Goal: Entertainment & Leisure: Browse casually

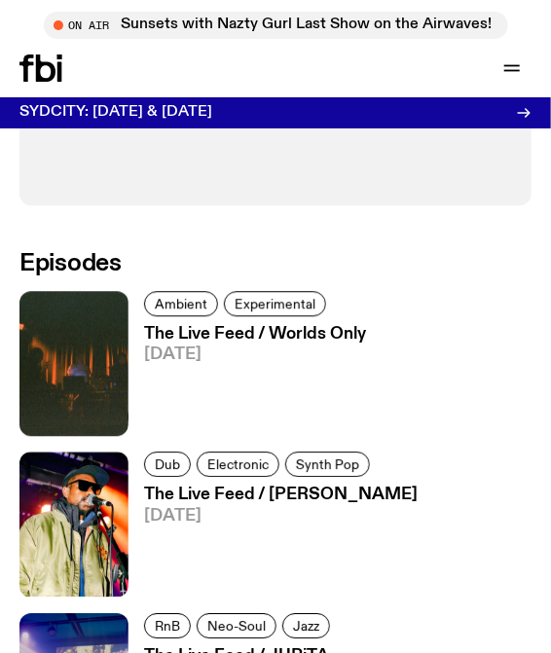
scroll to position [982, 0]
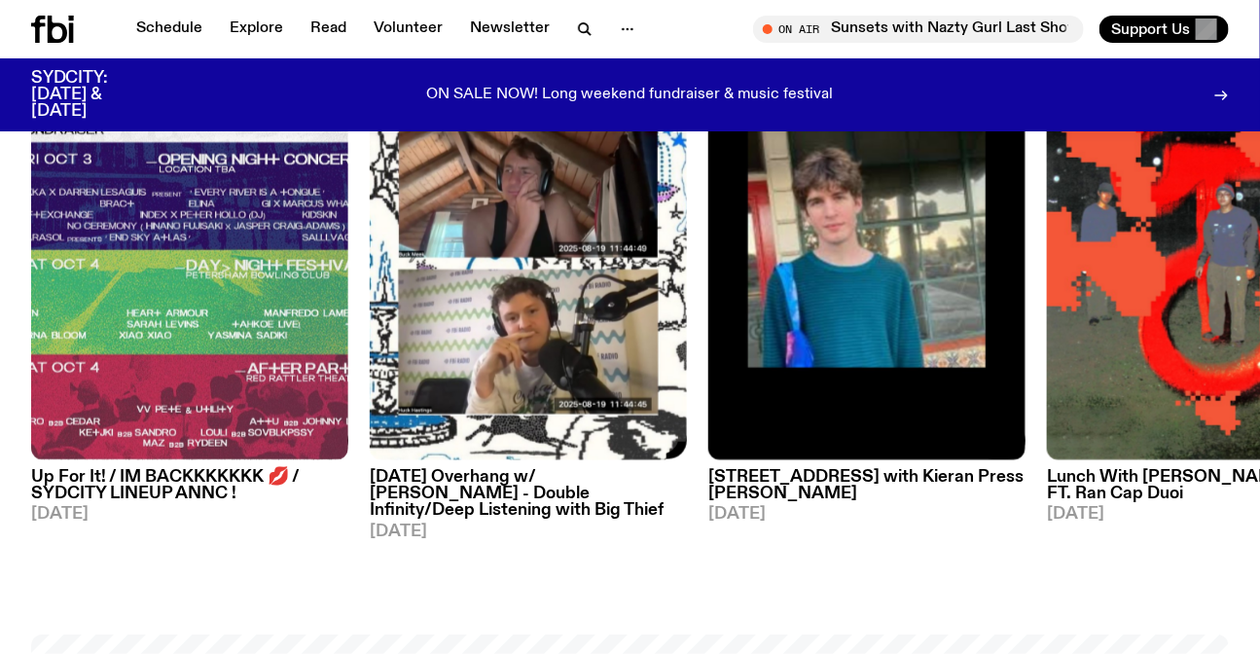
scroll to position [957, 0]
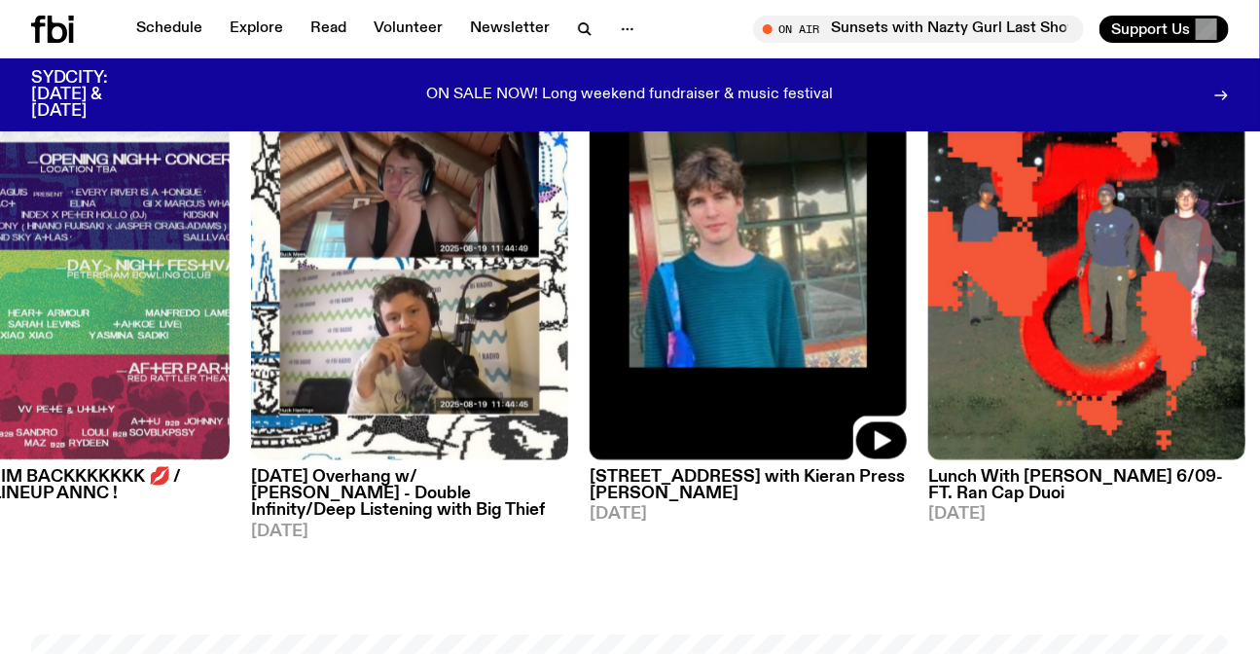
drag, startPoint x: 723, startPoint y: 324, endPoint x: 273, endPoint y: 330, distance: 449.5
click at [590, 332] on img at bounding box center [748, 249] width 317 height 423
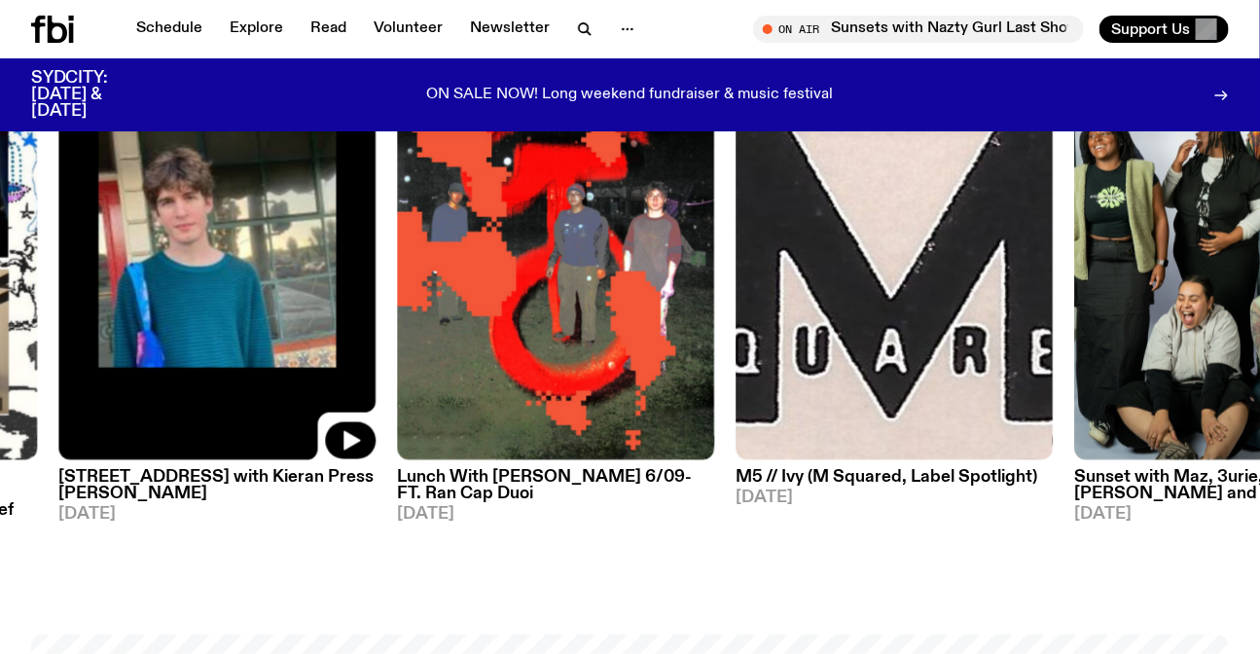
drag, startPoint x: 764, startPoint y: 321, endPoint x: 247, endPoint y: 345, distance: 517.2
click at [736, 345] on img at bounding box center [894, 249] width 317 height 423
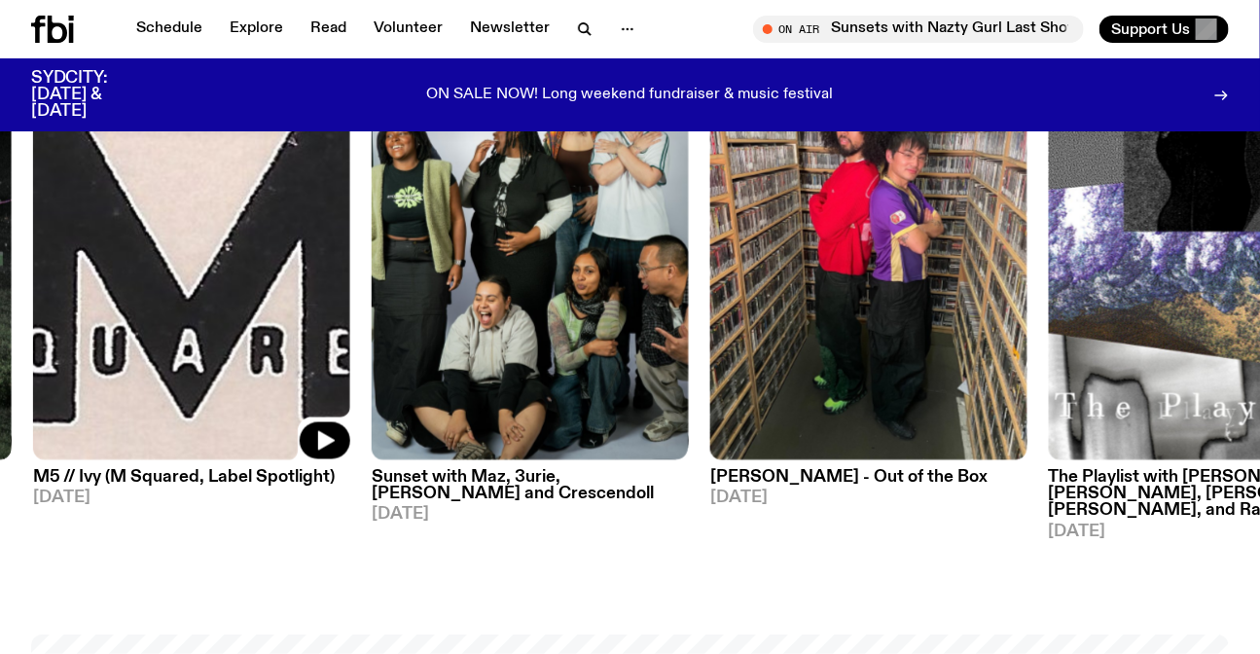
drag, startPoint x: 895, startPoint y: 345, endPoint x: 191, endPoint y: 356, distance: 704.5
click at [710, 356] on img at bounding box center [868, 249] width 317 height 423
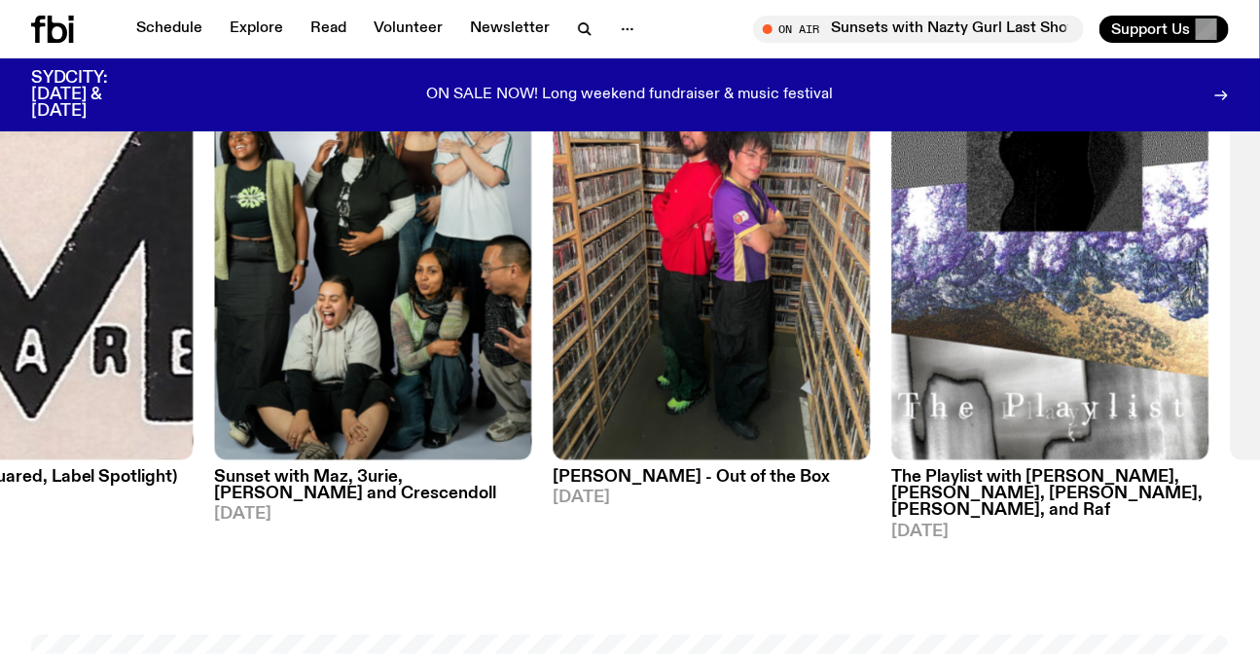
drag, startPoint x: 233, startPoint y: 317, endPoint x: 547, endPoint y: 357, distance: 316.8
click at [547, 357] on div "On Rotation Up For It! / IM BACKKKKKKK 💋 / SYDCITY LINEUP ANNC ! 03.09.25 On Ro…" at bounding box center [630, 289] width 1198 height 503
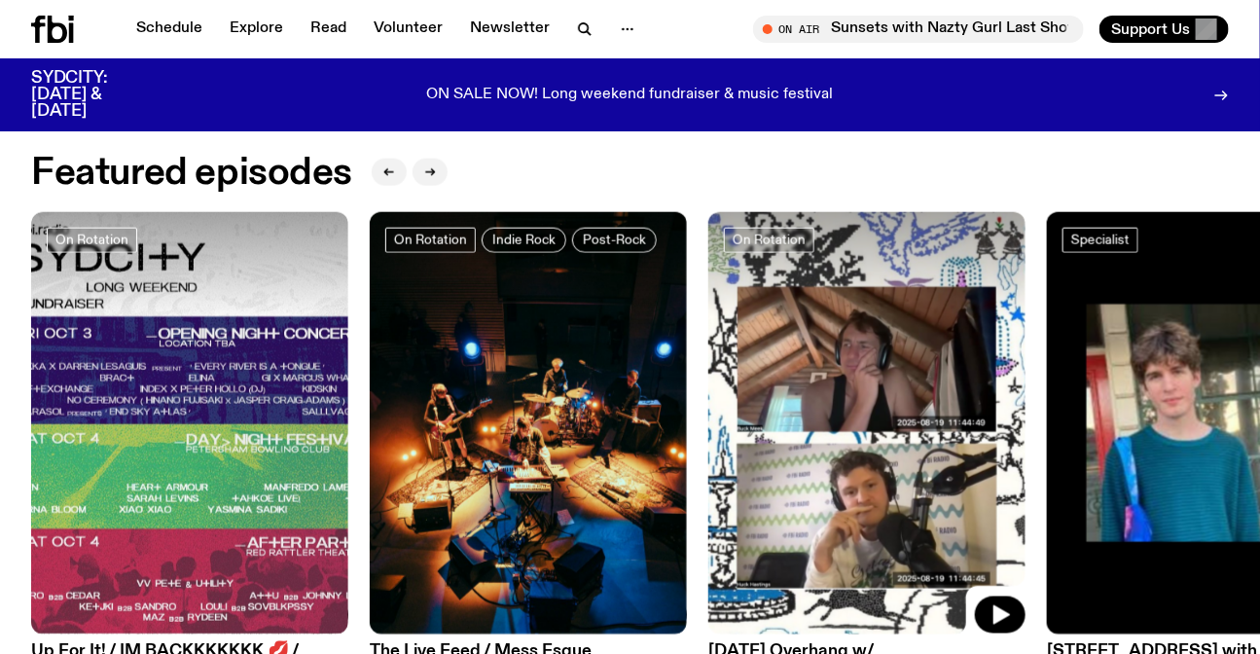
scroll to position [780, 0]
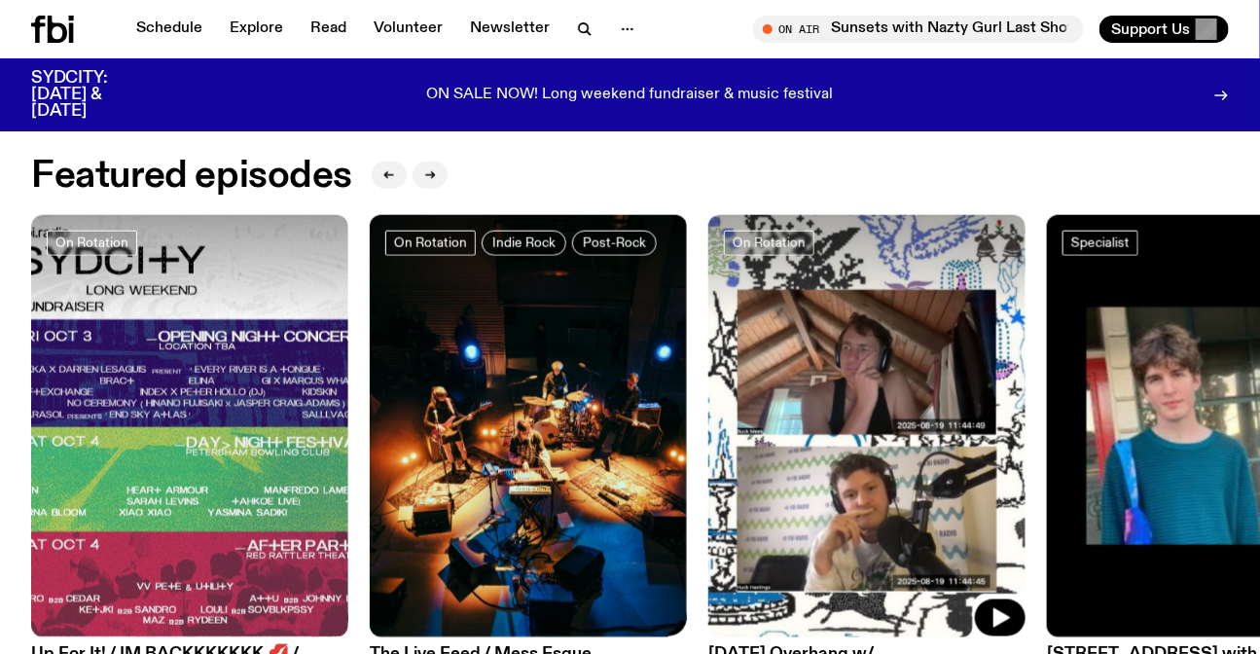
click at [500, 384] on img at bounding box center [528, 426] width 317 height 423
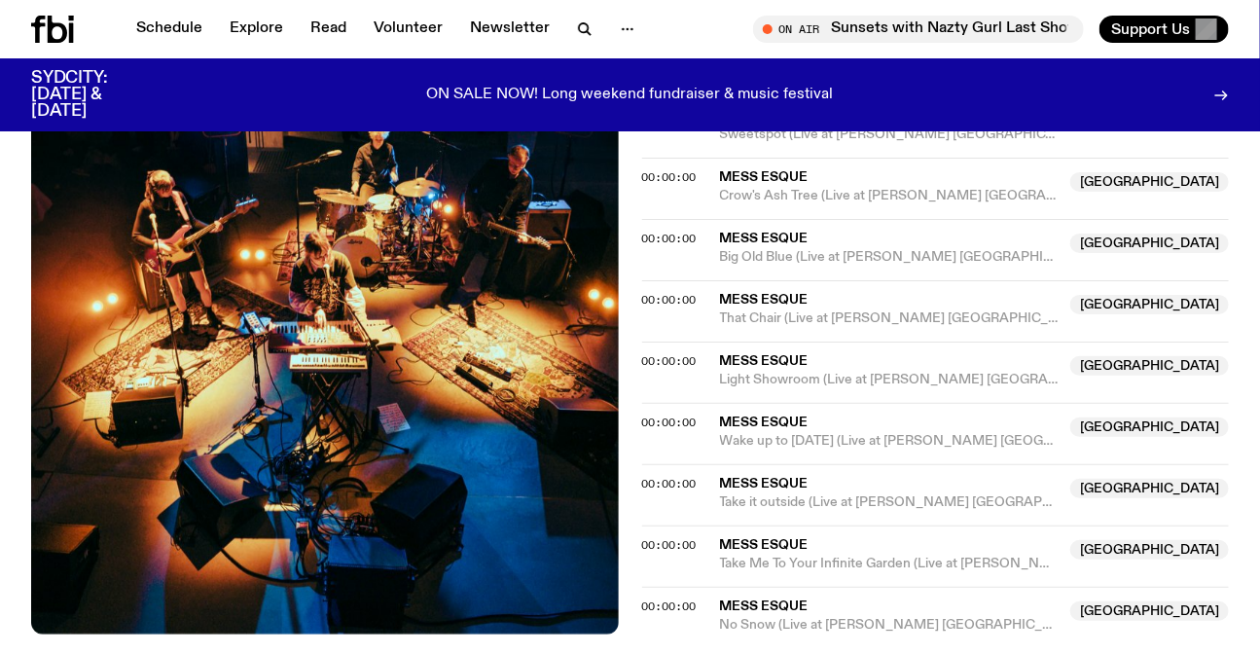
scroll to position [427, 0]
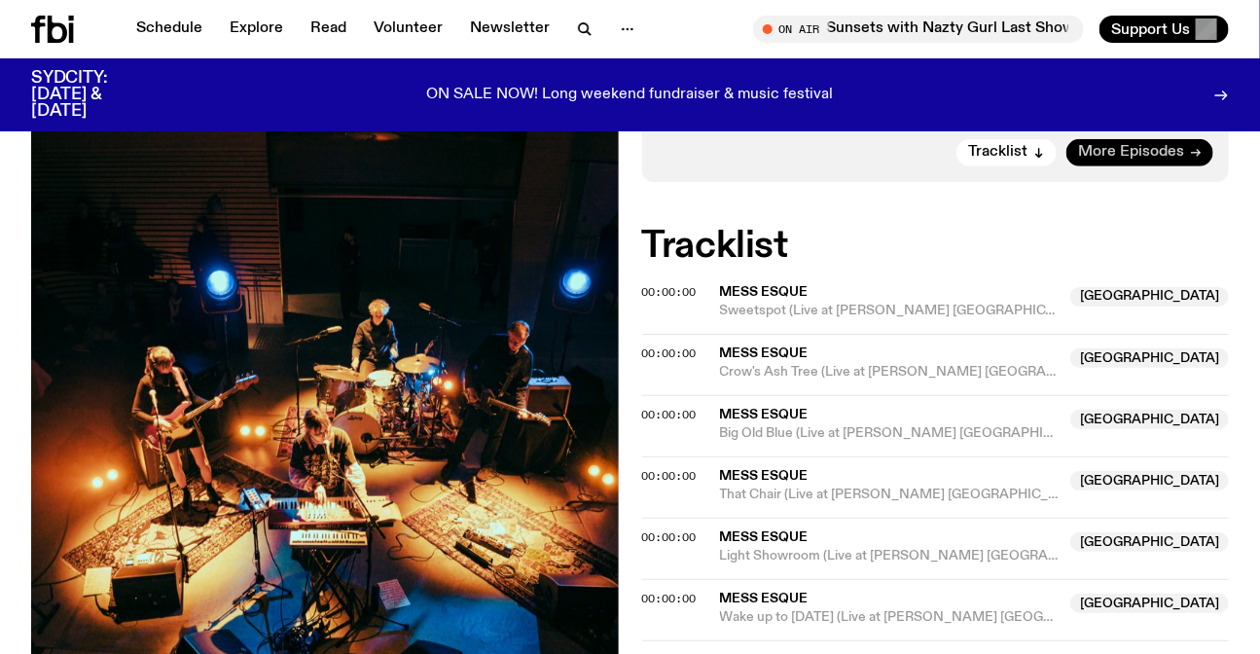
click at [1104, 150] on span "More Episodes" at bounding box center [1131, 152] width 106 height 15
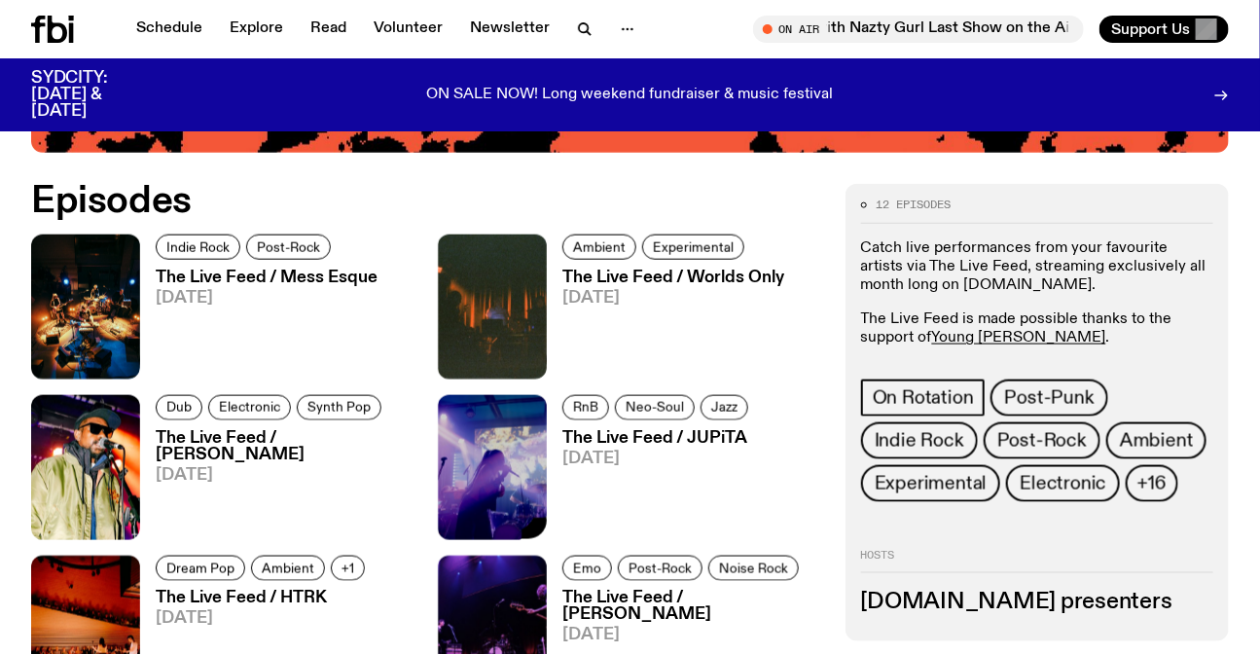
scroll to position [695, 0]
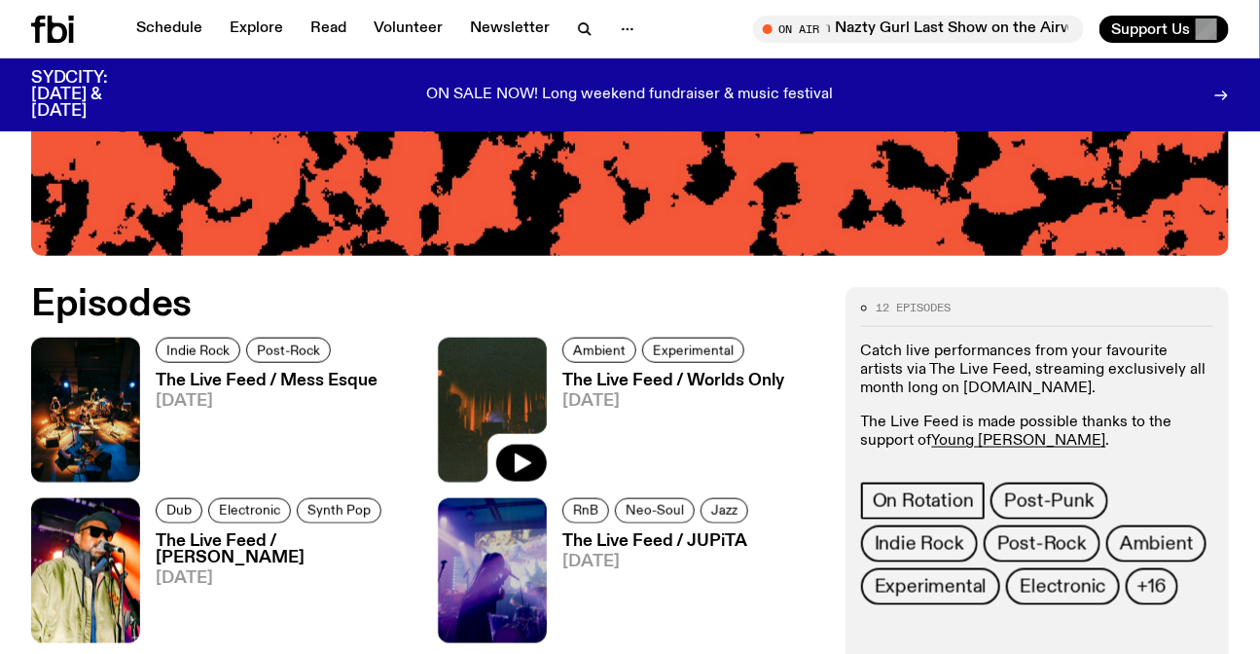
click at [510, 392] on img at bounding box center [492, 410] width 109 height 145
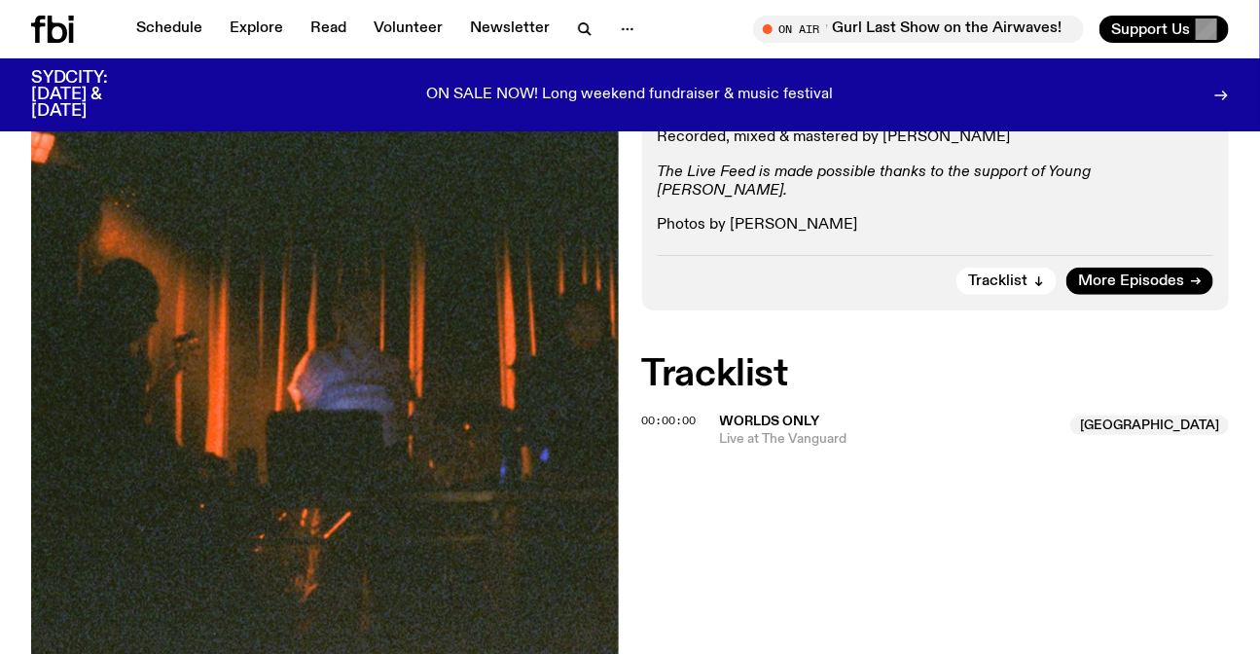
scroll to position [429, 0]
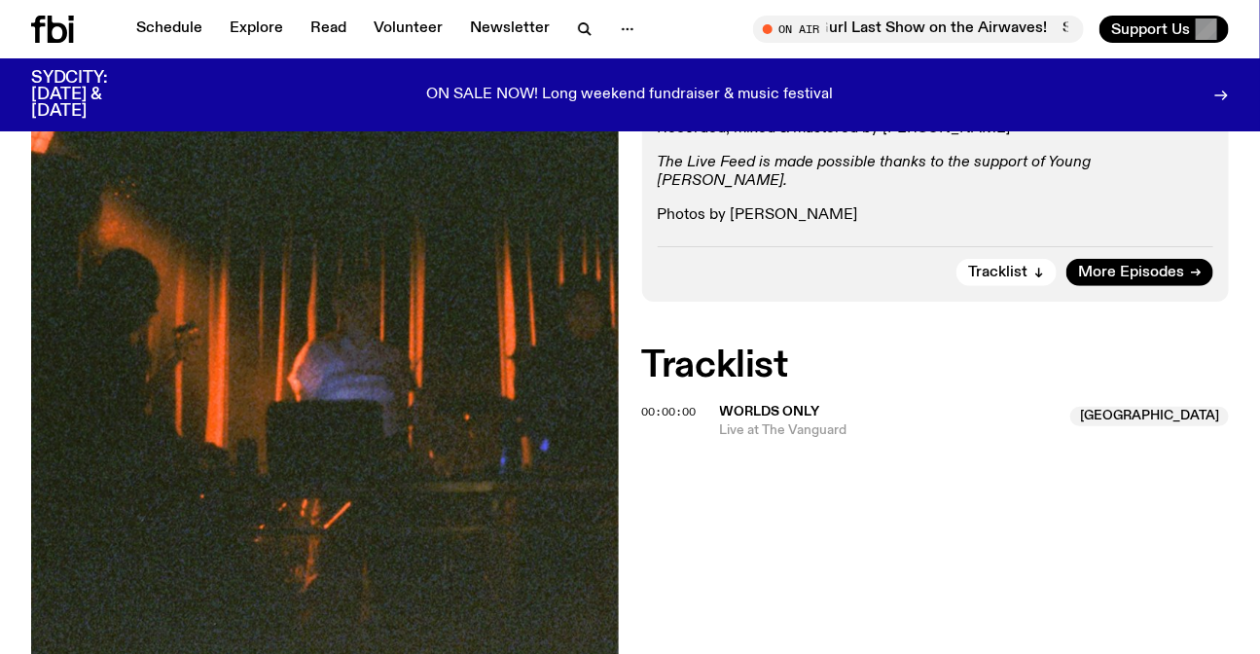
click at [755, 165] on em "The Live Feed is made possible thanks to the support of Young Henrys." at bounding box center [875, 172] width 434 height 34
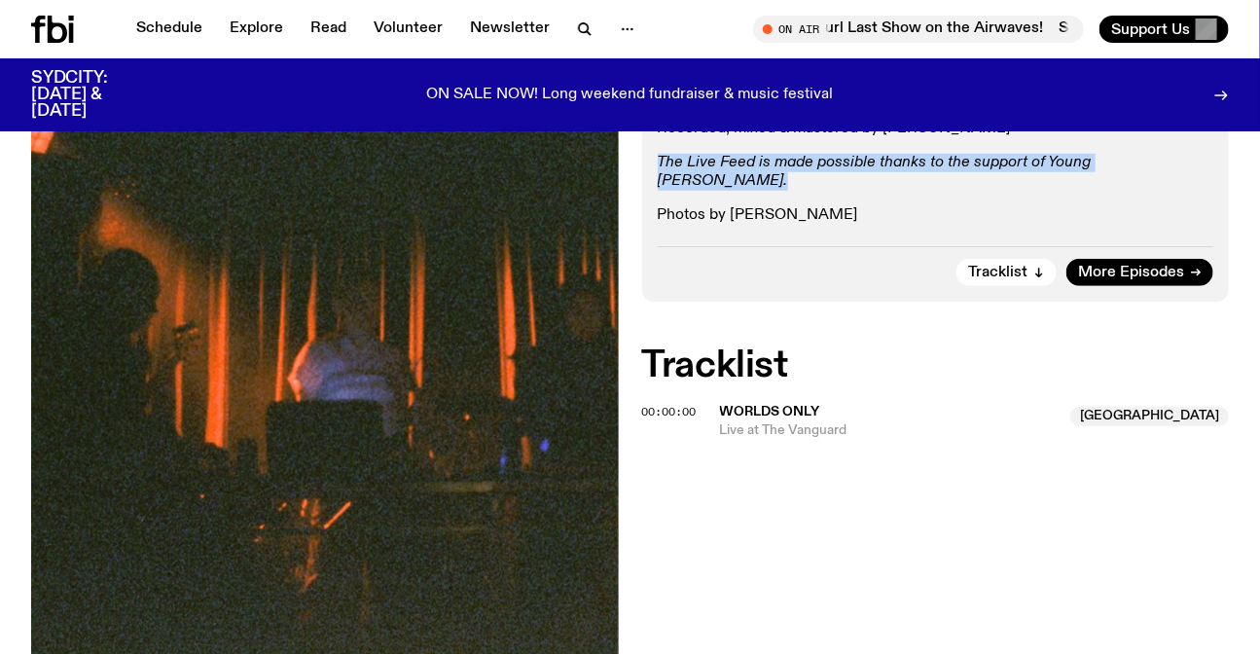
click at [755, 165] on em "The Live Feed is made possible thanks to the support of Young Henrys." at bounding box center [875, 172] width 434 height 34
copy div "The Live Feed is made possible thanks to the support of Young Henrys."
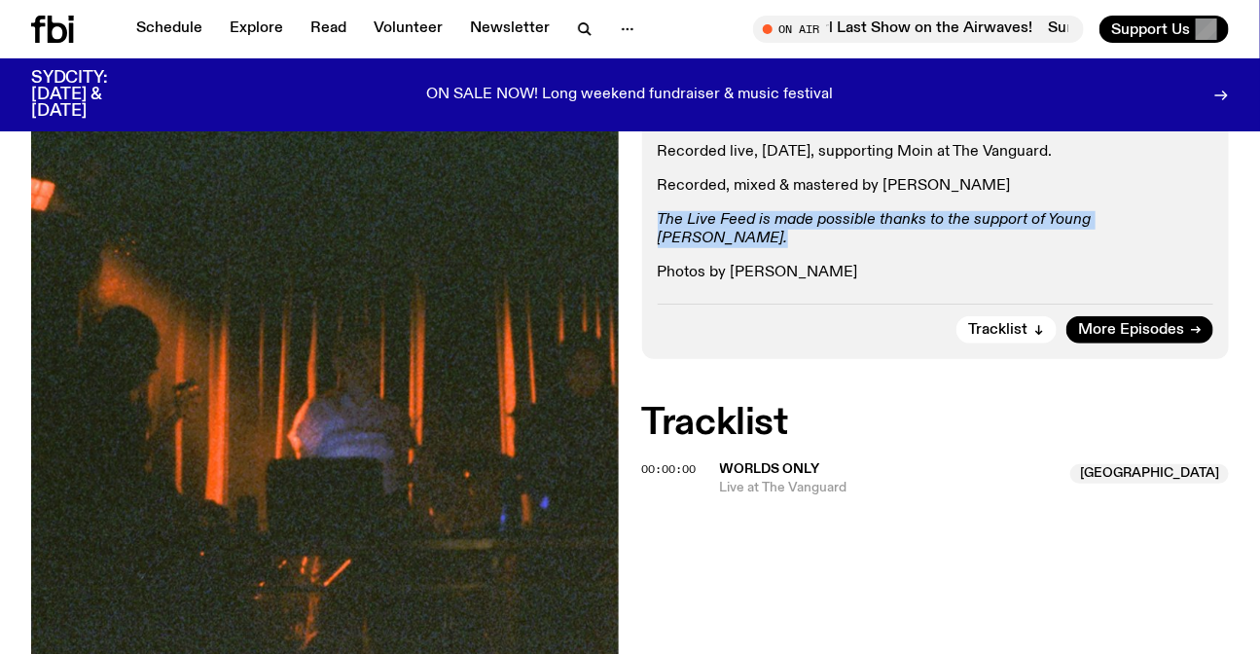
scroll to position [341, 0]
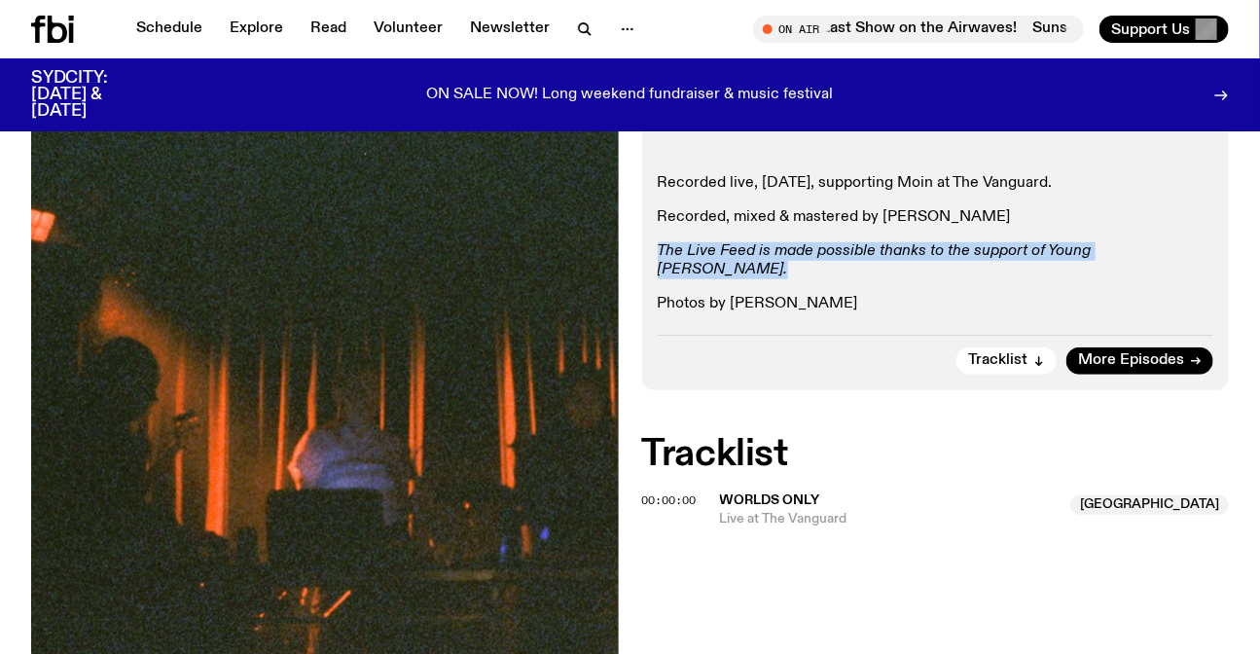
click at [57, 23] on icon at bounding box center [57, 29] width 19 height 27
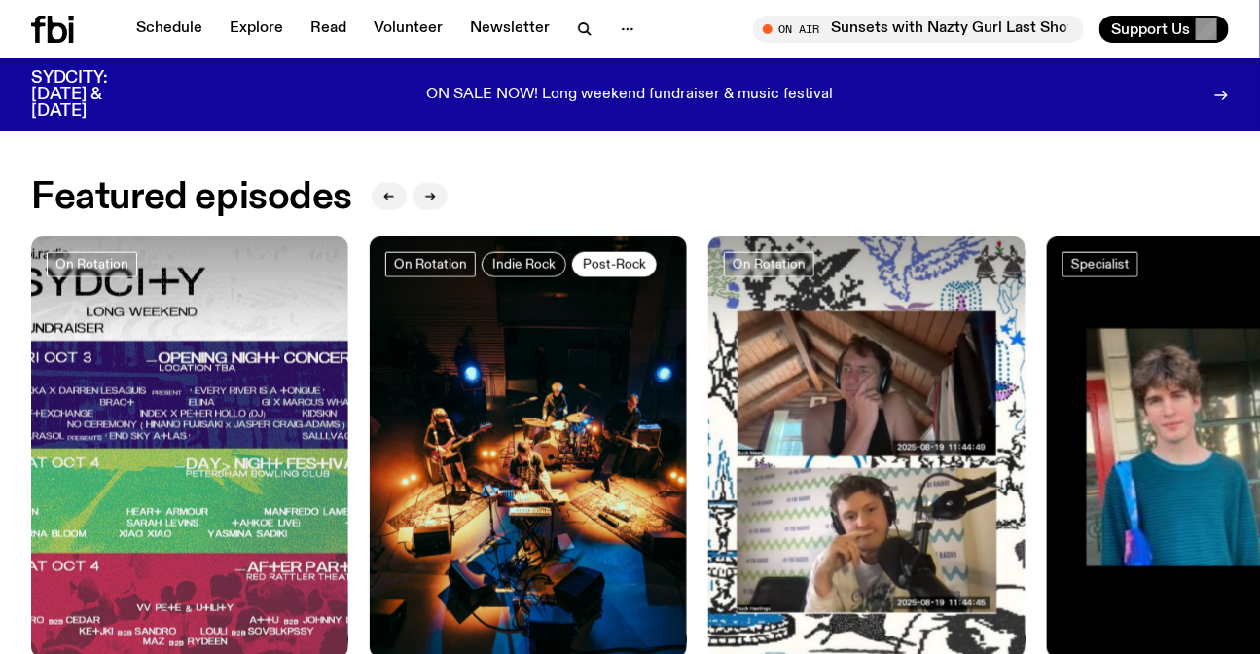
scroll to position [872, 0]
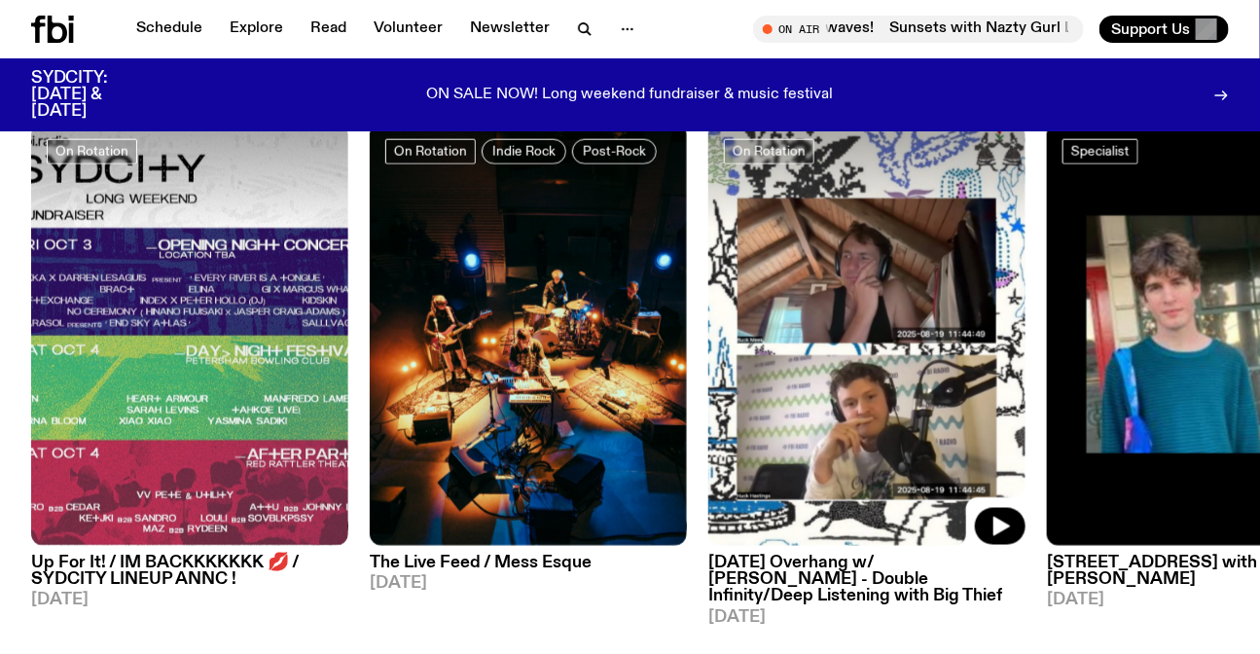
drag, startPoint x: 491, startPoint y: 389, endPoint x: 296, endPoint y: 383, distance: 195.6
click at [708, 388] on img at bounding box center [866, 335] width 317 height 423
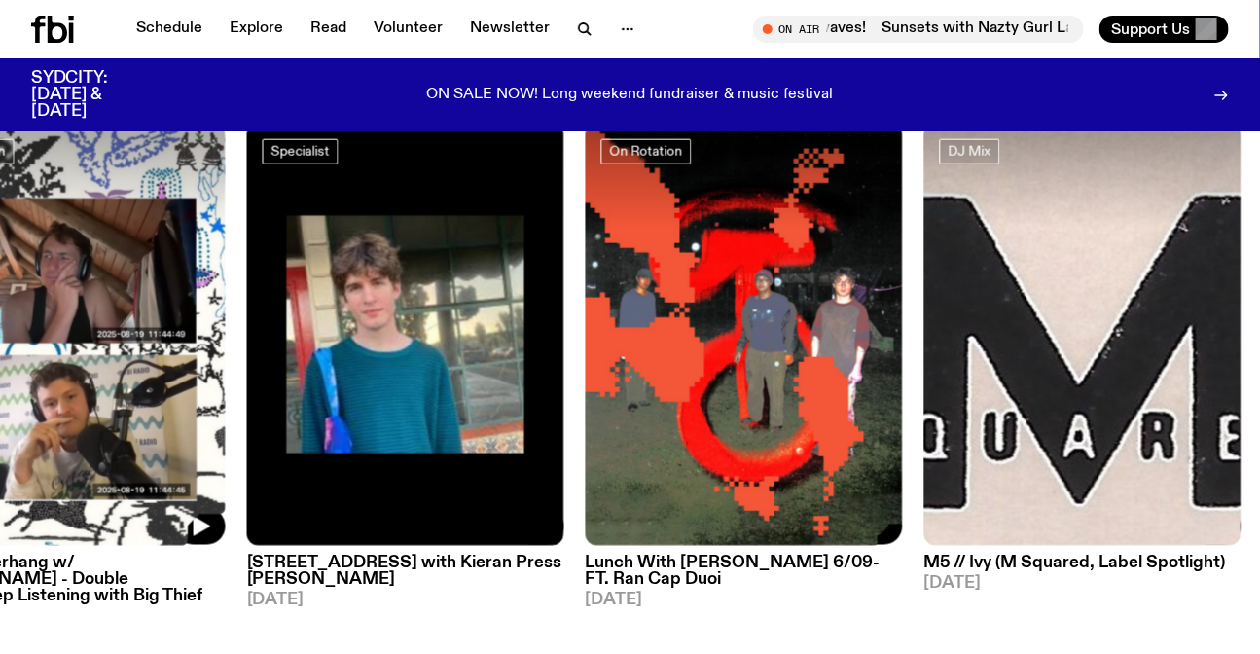
drag, startPoint x: 846, startPoint y: 357, endPoint x: 596, endPoint y: 341, distance: 250.6
click at [586, 355] on img at bounding box center [744, 335] width 317 height 423
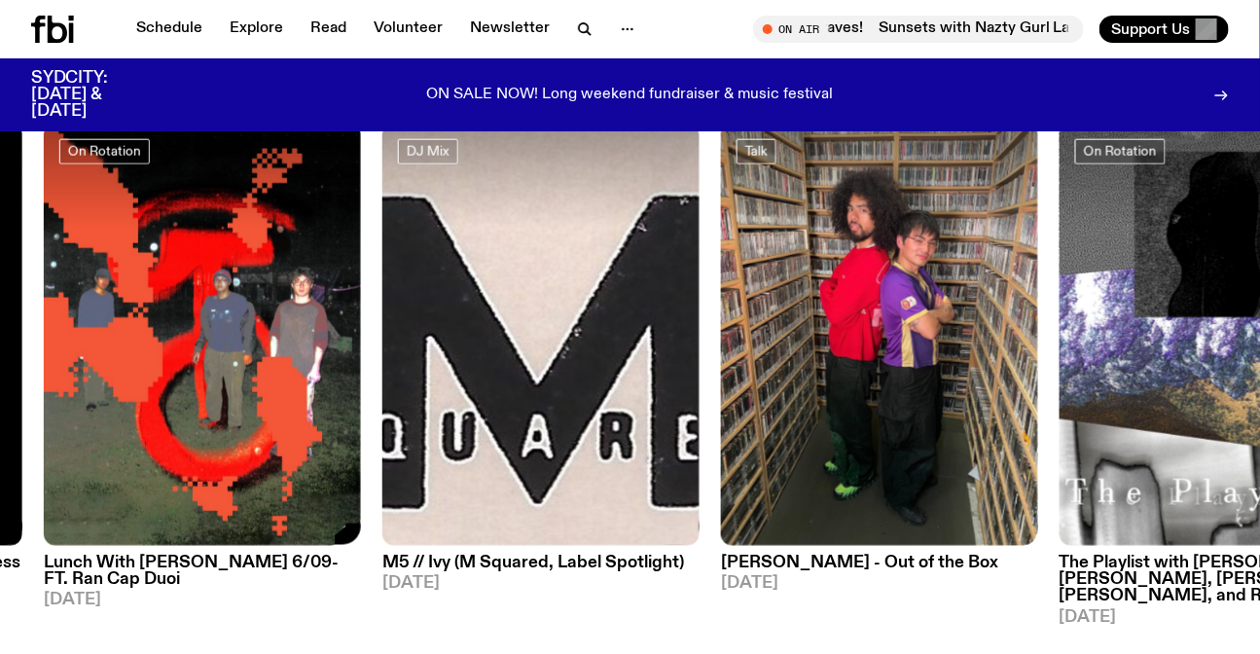
drag, startPoint x: 959, startPoint y: 390, endPoint x: 668, endPoint y: 360, distance: 292.5
click at [730, 378] on img at bounding box center [879, 335] width 317 height 423
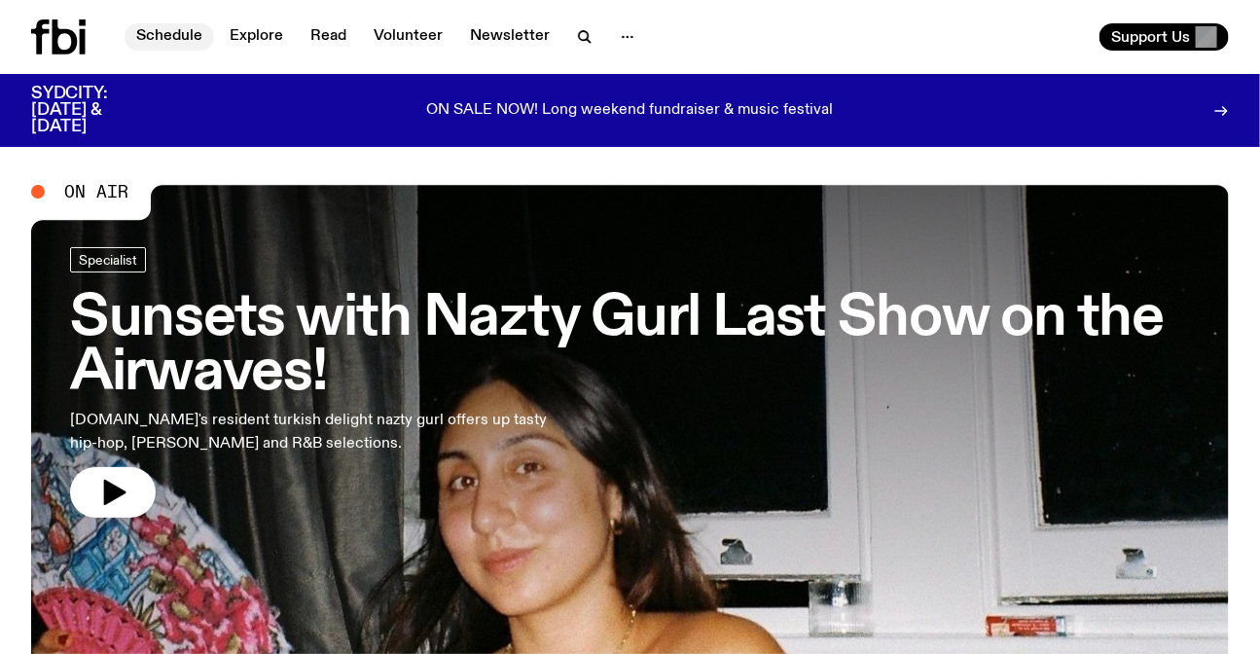
click at [170, 27] on link "Schedule" at bounding box center [170, 36] width 90 height 27
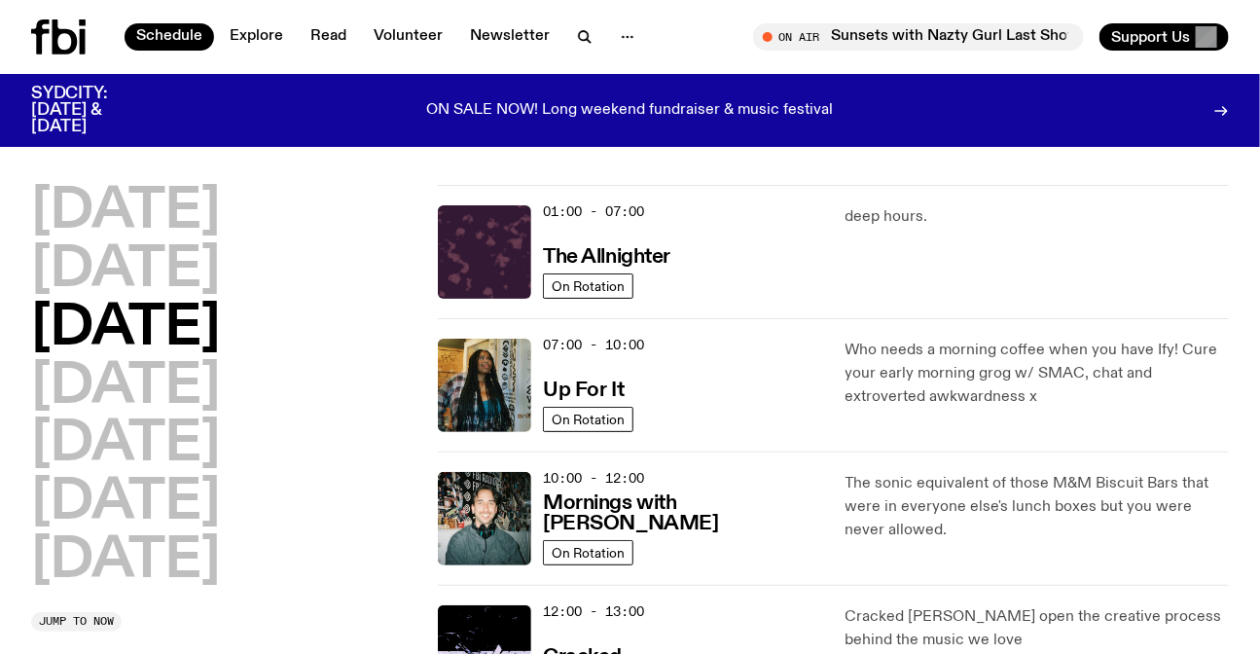
click at [65, 28] on icon at bounding box center [65, 36] width 25 height 35
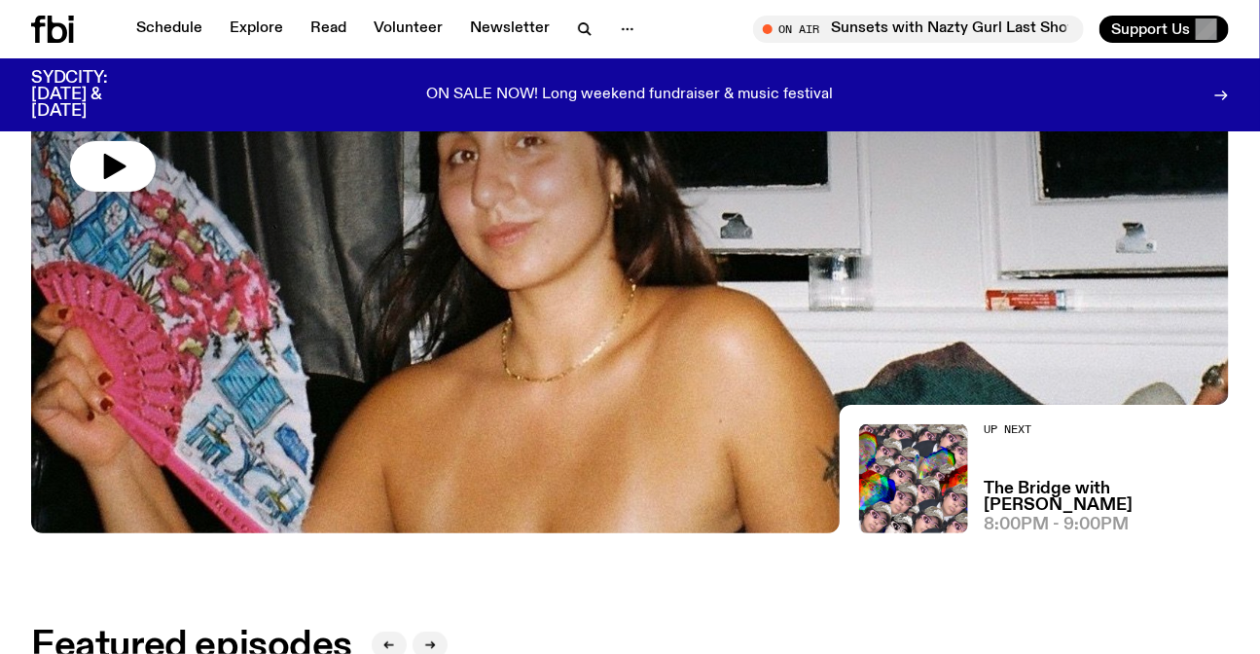
scroll to position [162, 0]
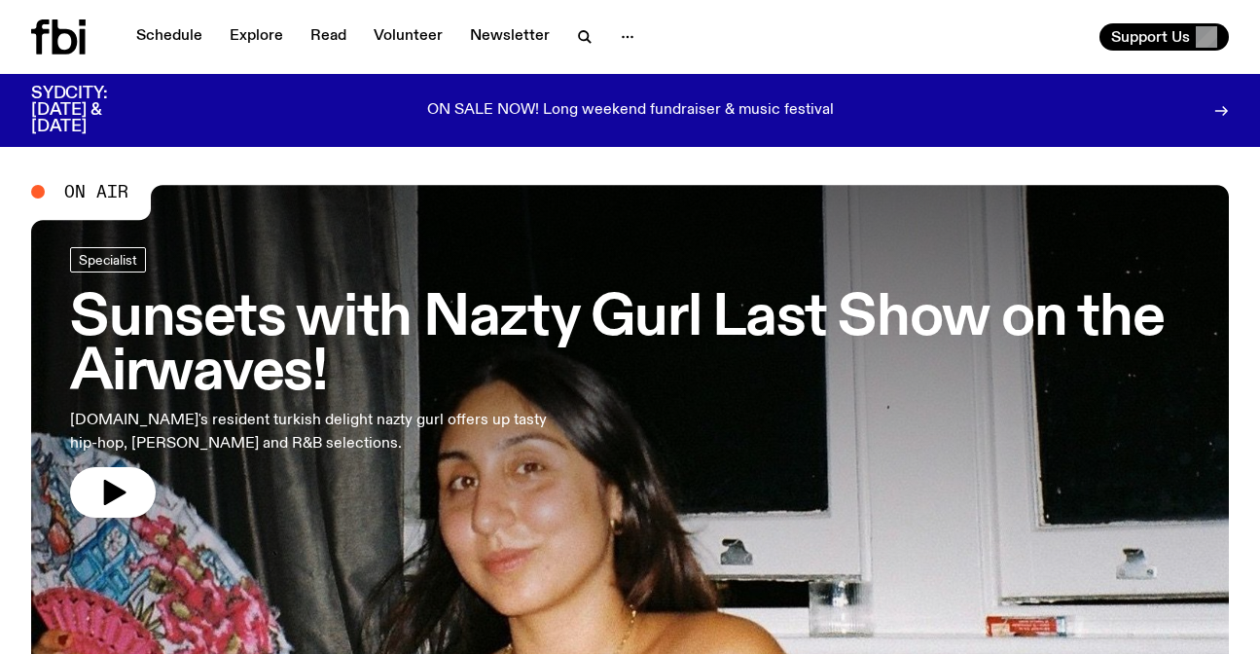
click at [608, 28] on button "button" at bounding box center [627, 36] width 39 height 27
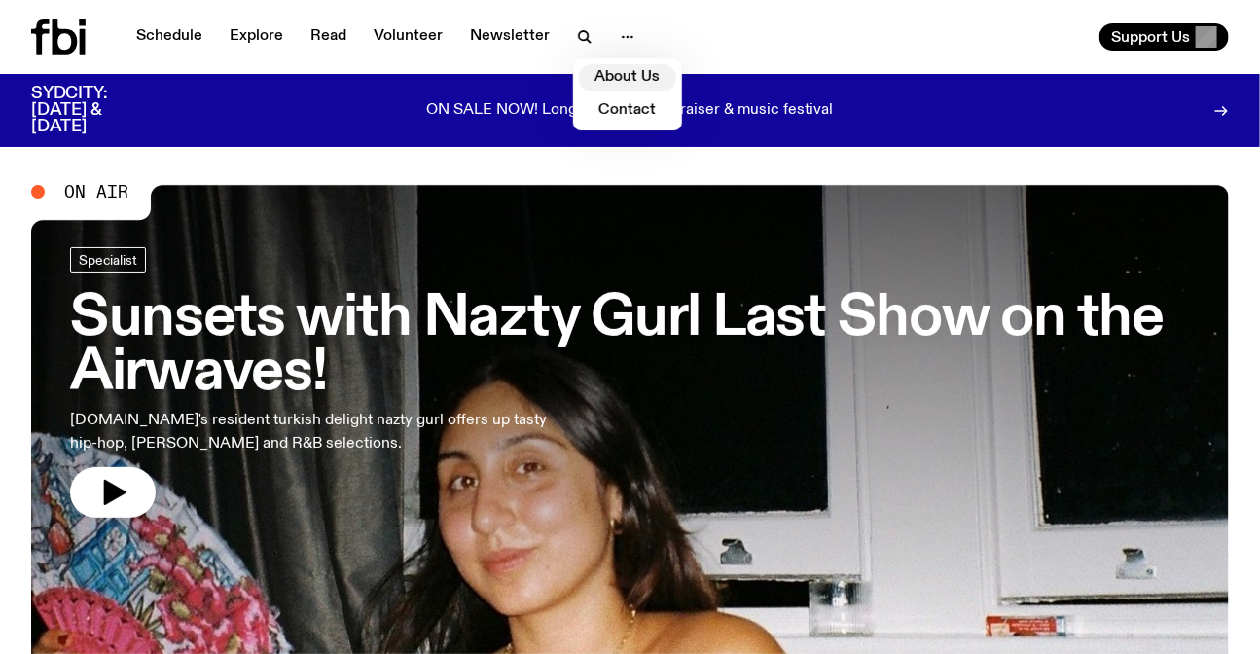
click at [612, 78] on link "About Us" at bounding box center [627, 77] width 97 height 27
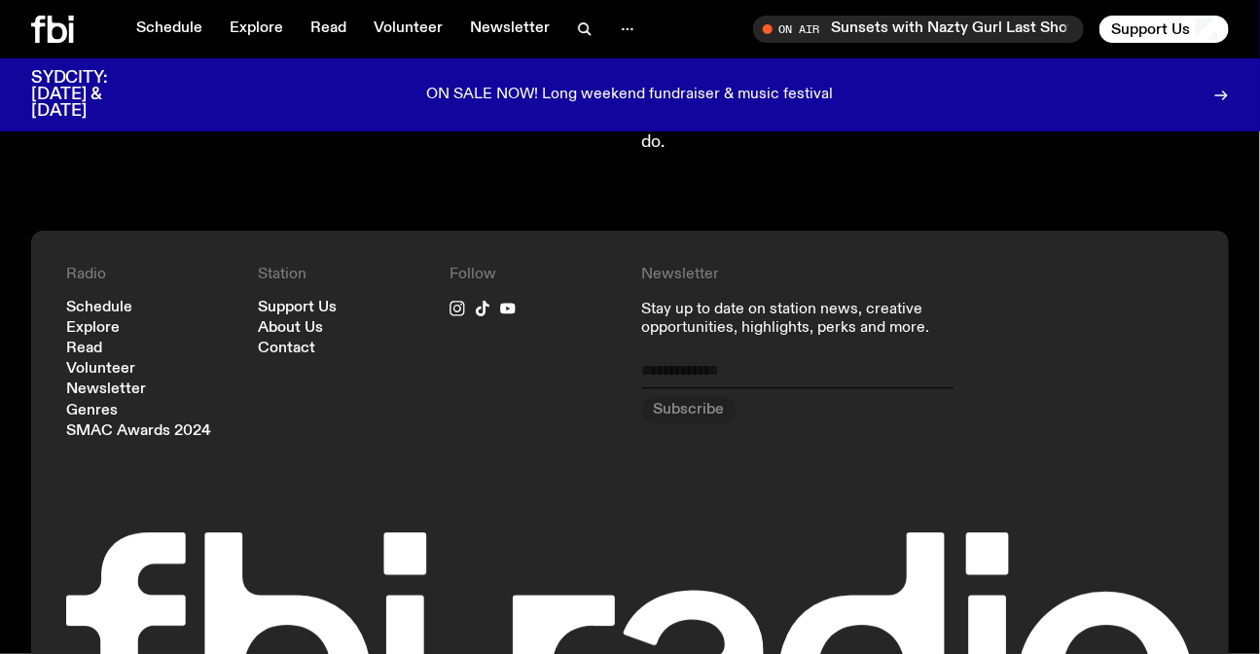
scroll to position [1842, 0]
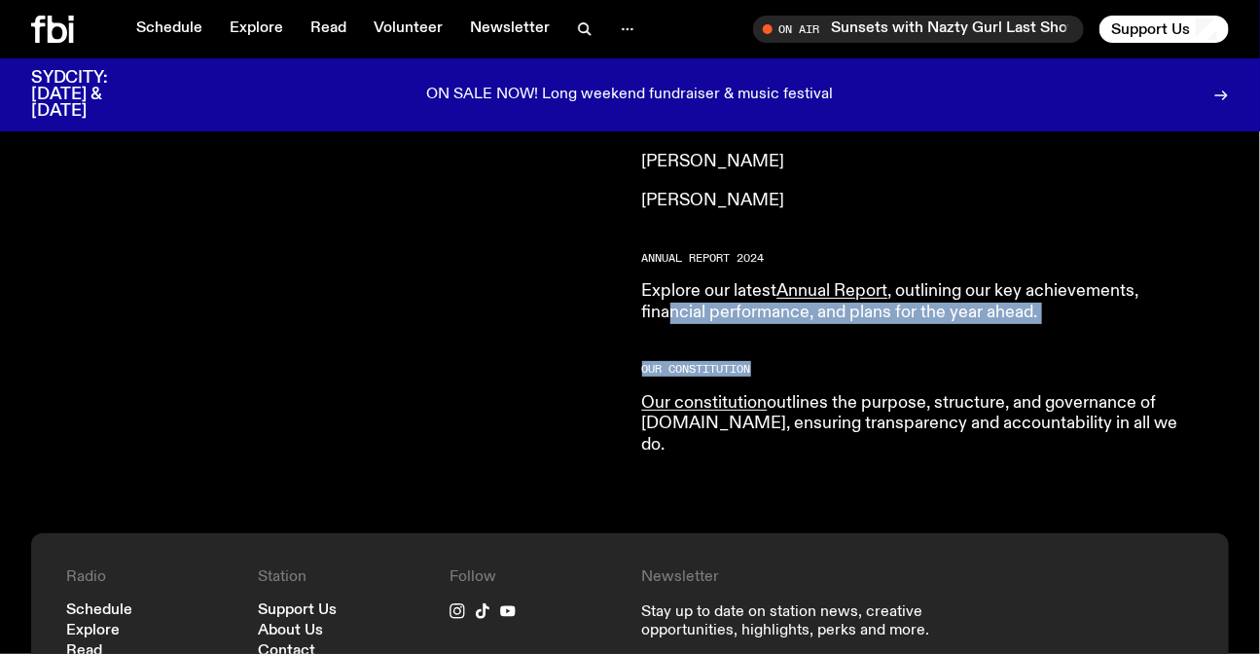
drag, startPoint x: 676, startPoint y: 275, endPoint x: 862, endPoint y: 328, distance: 193.1
click at [862, 364] on h2 "Our Constitution" at bounding box center [922, 369] width 560 height 11
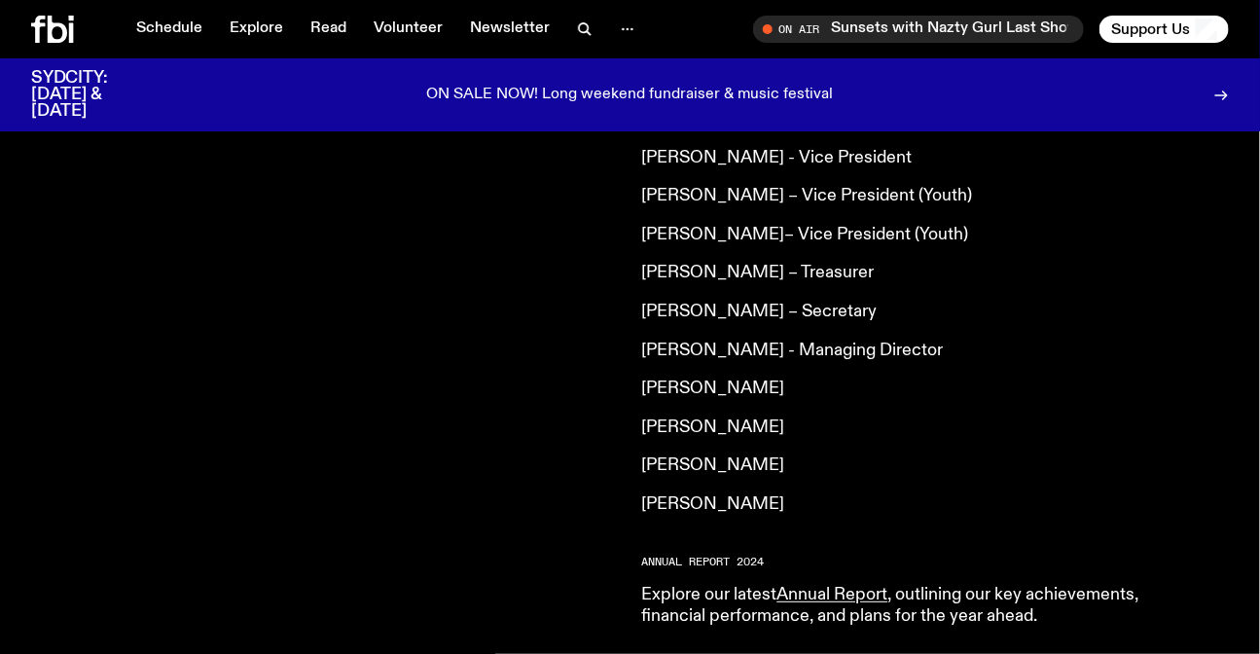
scroll to position [1400, 0]
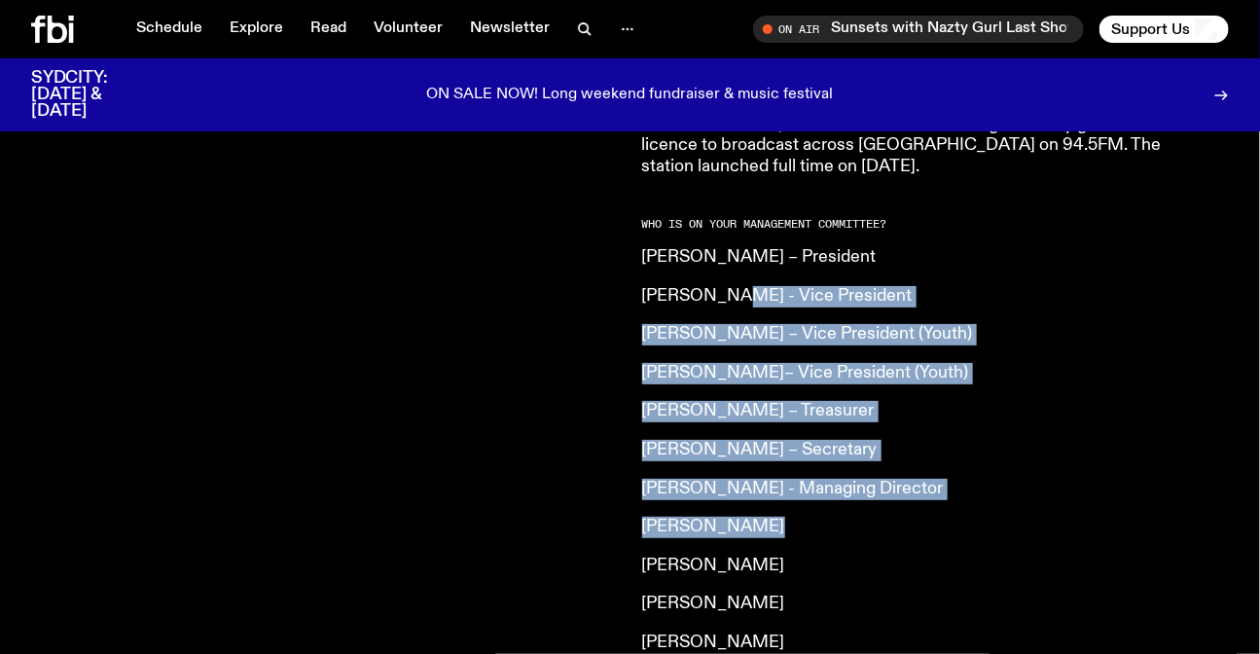
drag, startPoint x: 720, startPoint y: 232, endPoint x: 842, endPoint y: 461, distance: 259.8
click at [842, 461] on article "What is fbi.radio? Our vision is to champion Sydney’s emerging and independent …" at bounding box center [922, 149] width 560 height 1496
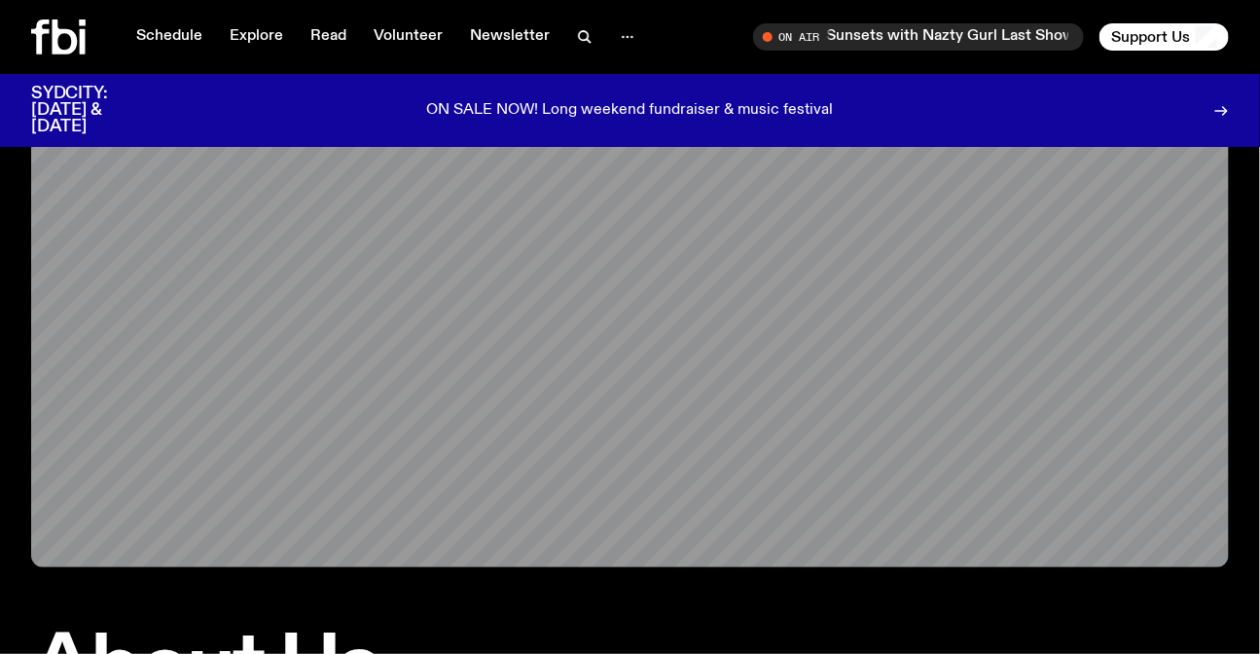
scroll to position [0, 0]
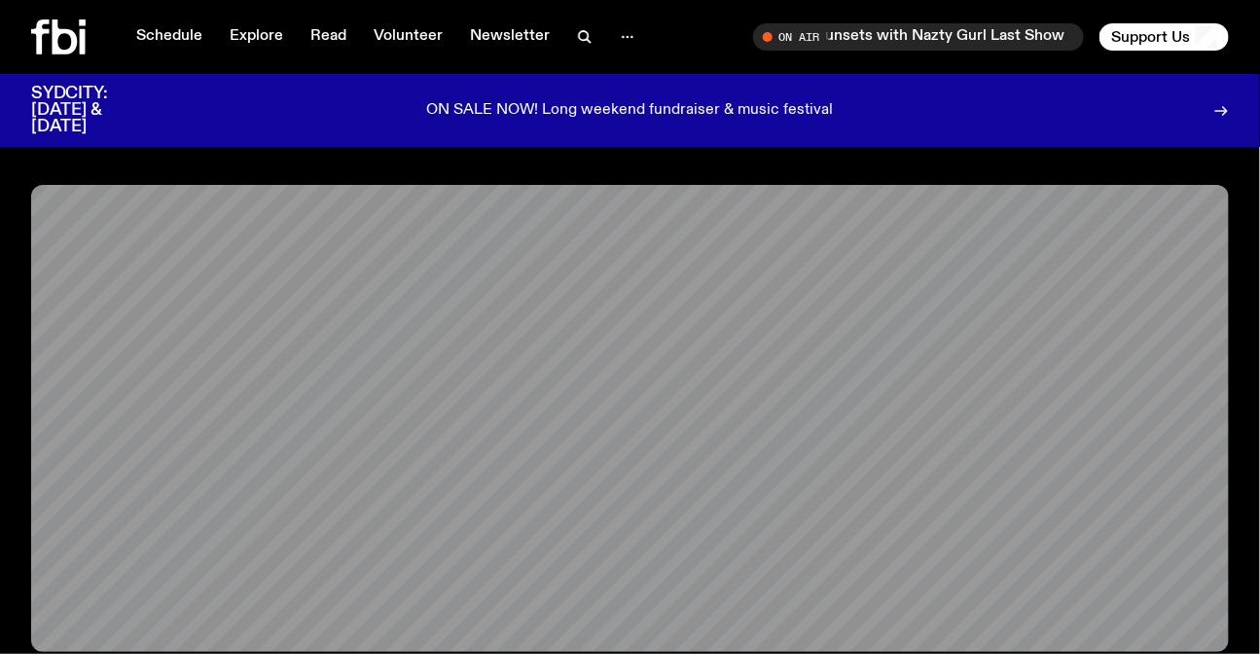
click at [608, 23] on div at bounding box center [627, 36] width 39 height 27
click at [630, 37] on circle "button" at bounding box center [631, 37] width 3 height 3
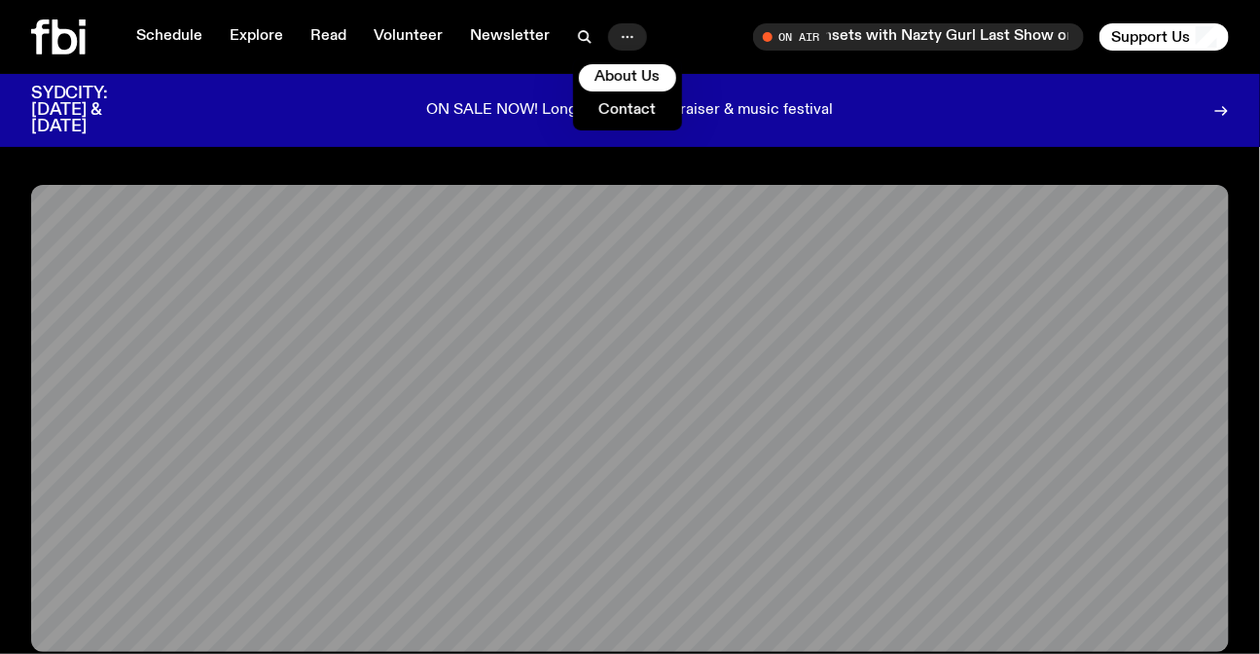
click at [630, 37] on circle "button" at bounding box center [631, 37] width 3 height 3
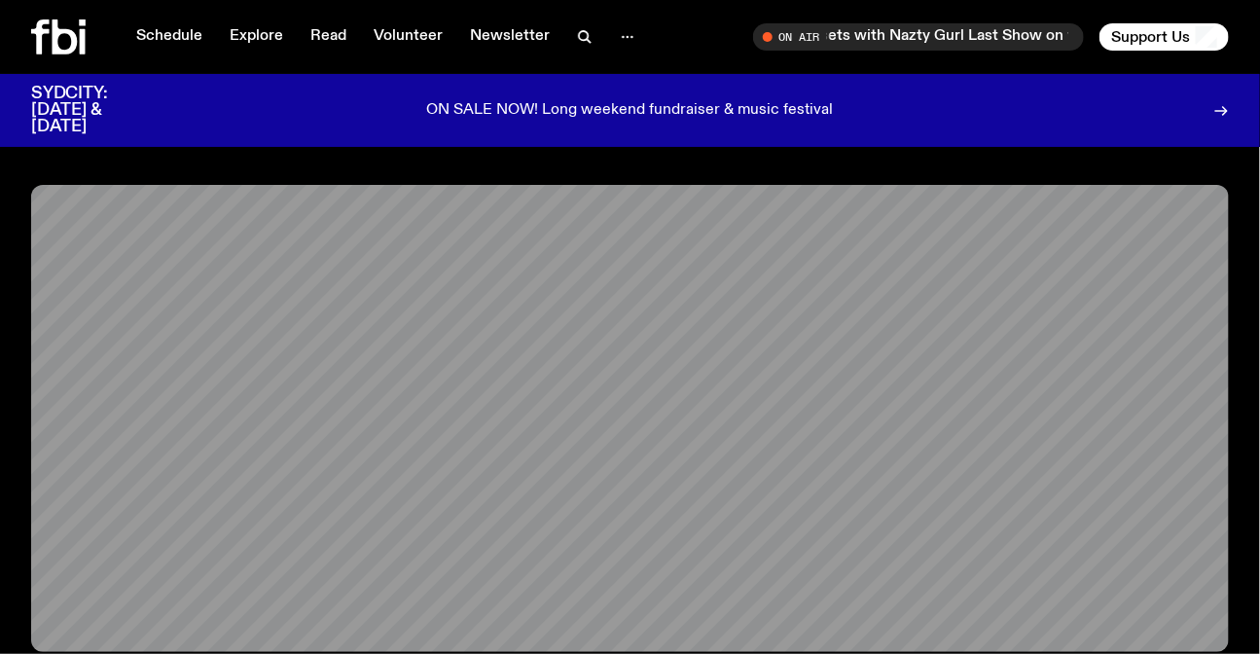
click at [80, 22] on icon at bounding box center [83, 22] width 7 height 7
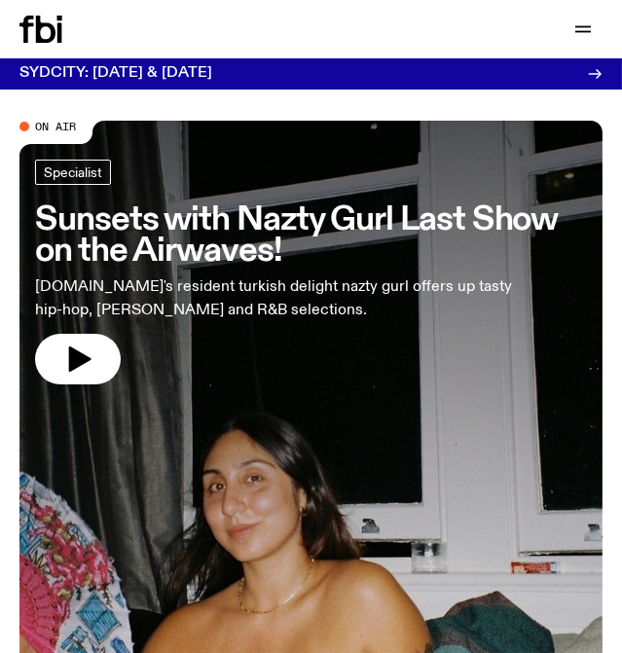
click at [379, 185] on div "Specialist" at bounding box center [311, 175] width 552 height 31
click at [246, 266] on h3 "Sunsets with Nazty Gurl Last Show on the Airwaves!" at bounding box center [311, 235] width 552 height 63
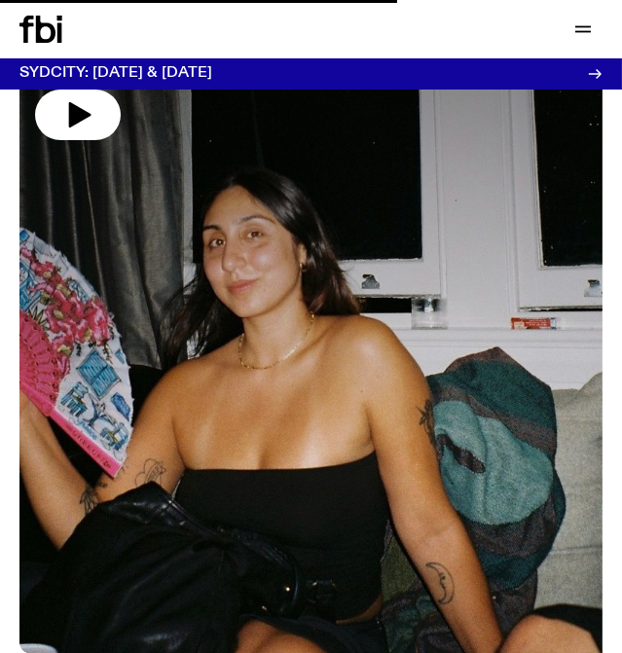
scroll to position [39, 0]
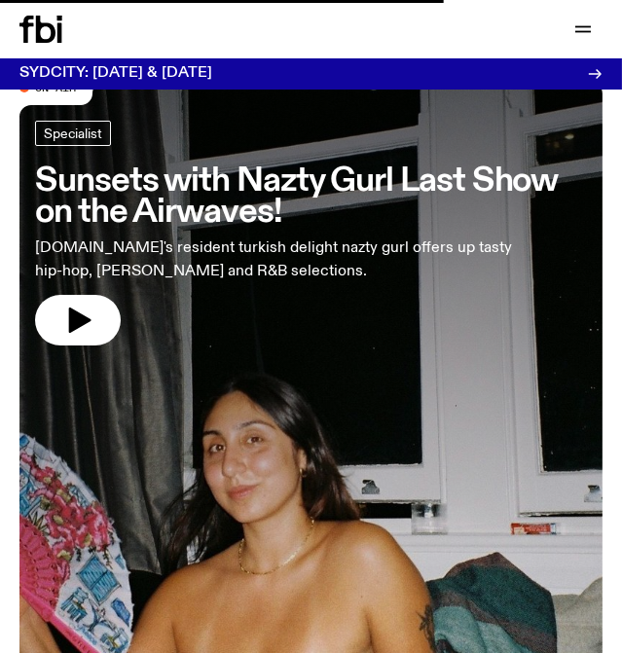
click at [215, 218] on h3 "Sunsets with Nazty Gurl Last Show on the Airwaves!" at bounding box center [311, 196] width 552 height 63
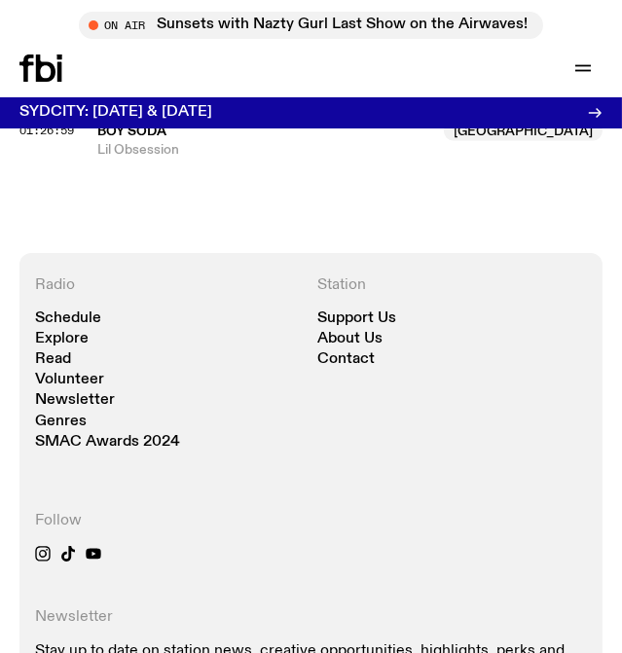
scroll to position [2476, 0]
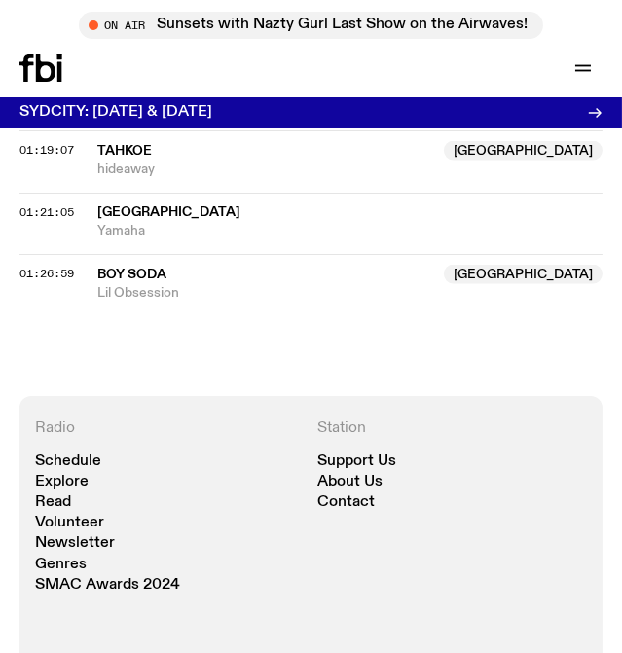
click at [191, 275] on span "BOY SODA" at bounding box center [264, 275] width 335 height 18
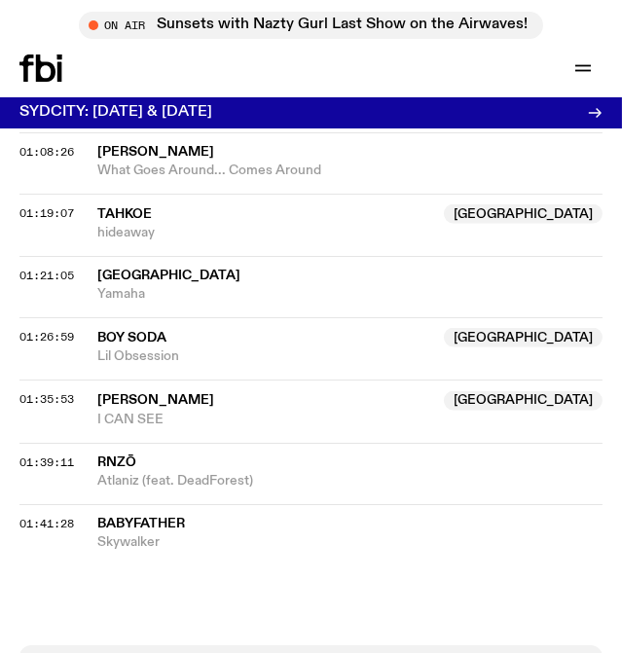
scroll to position [2657, 0]
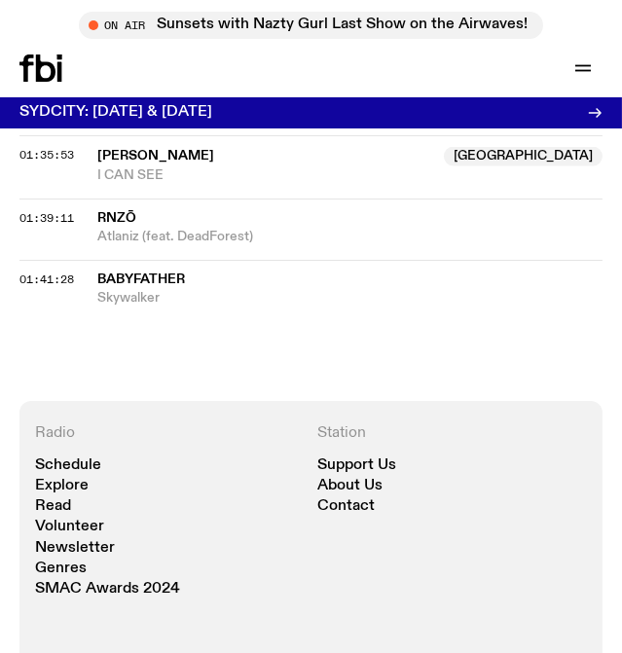
click at [211, 272] on span "Babyfather" at bounding box center [349, 279] width 505 height 18
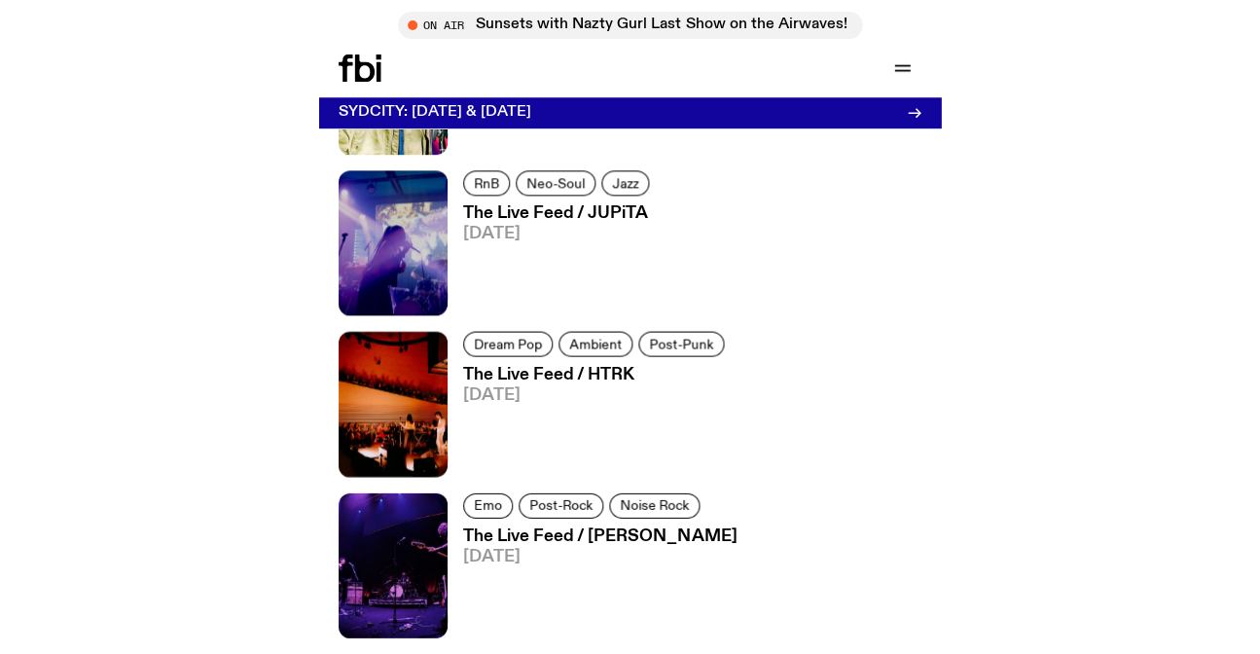
scroll to position [1304, 0]
